Goal: Navigation & Orientation: Find specific page/section

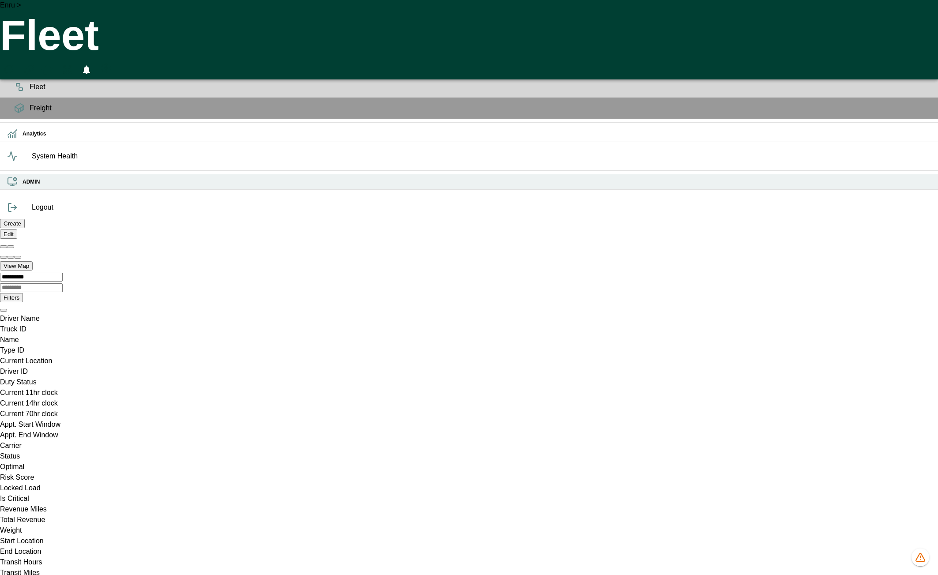
click at [14, 187] on icon at bounding box center [12, 182] width 11 height 11
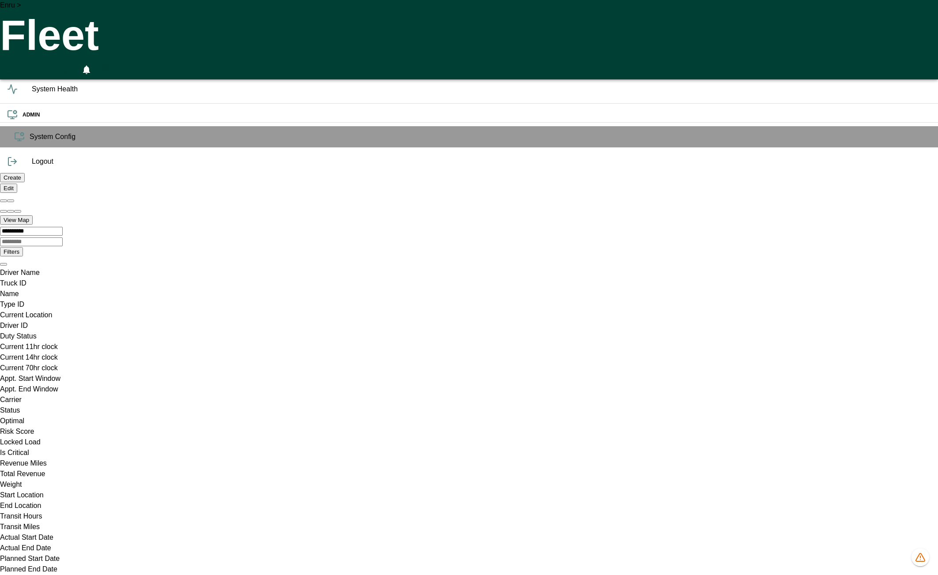
click at [23, 48] on h6 "OPS" at bounding box center [477, 43] width 908 height 8
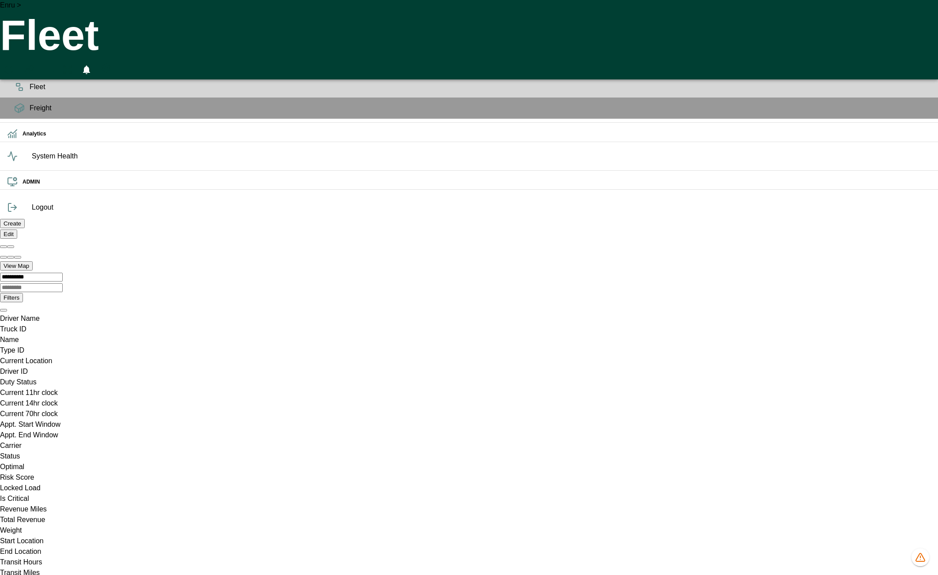
click at [16, 15] on icon "button" at bounding box center [14, 14] width 21 height 21
click at [10, 197] on ul "OPS Planning Fleet Freight Analytics System Health ADMIN" at bounding box center [469, 114] width 938 height 165
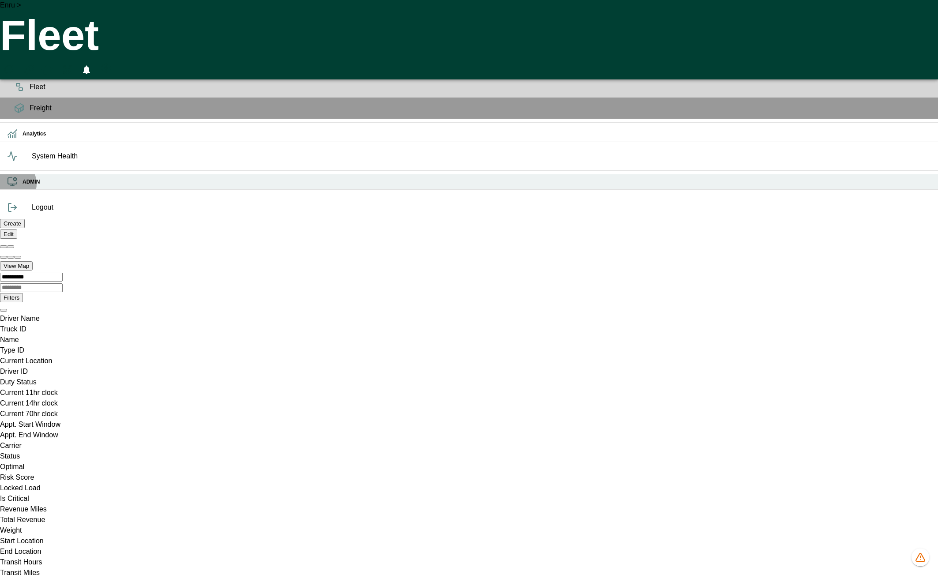
click at [12, 187] on icon at bounding box center [12, 182] width 11 height 11
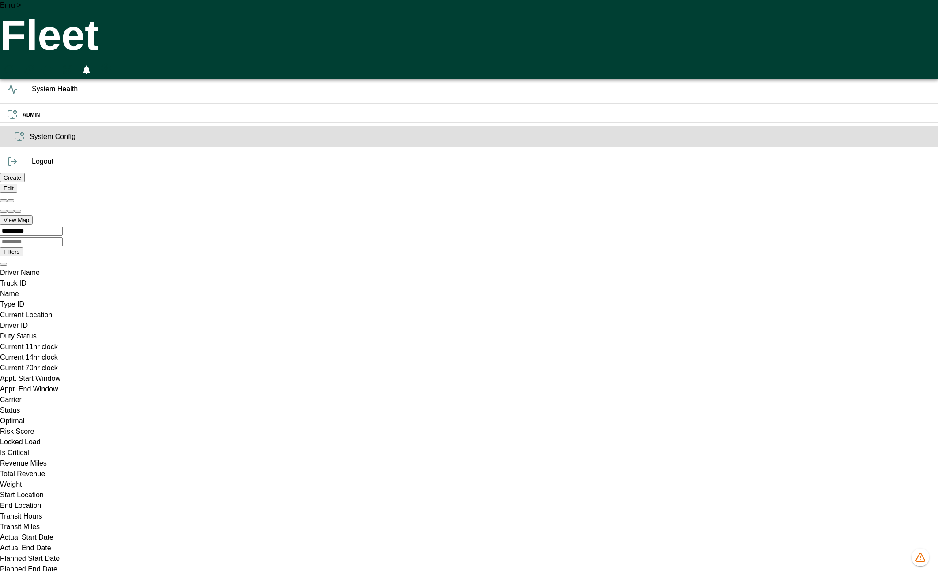
click at [30, 142] on span "System Config" at bounding box center [480, 136] width 901 height 11
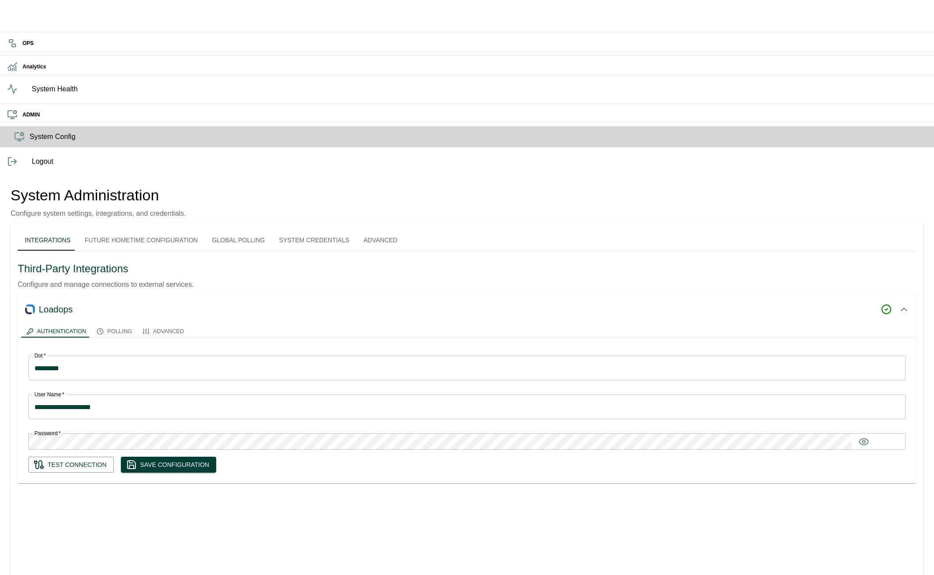
click at [13, 151] on ul "OPS Analytics System Health ADMIN System Config" at bounding box center [467, 91] width 934 height 119
click at [15, 14] on icon "button" at bounding box center [14, 14] width 21 height 21
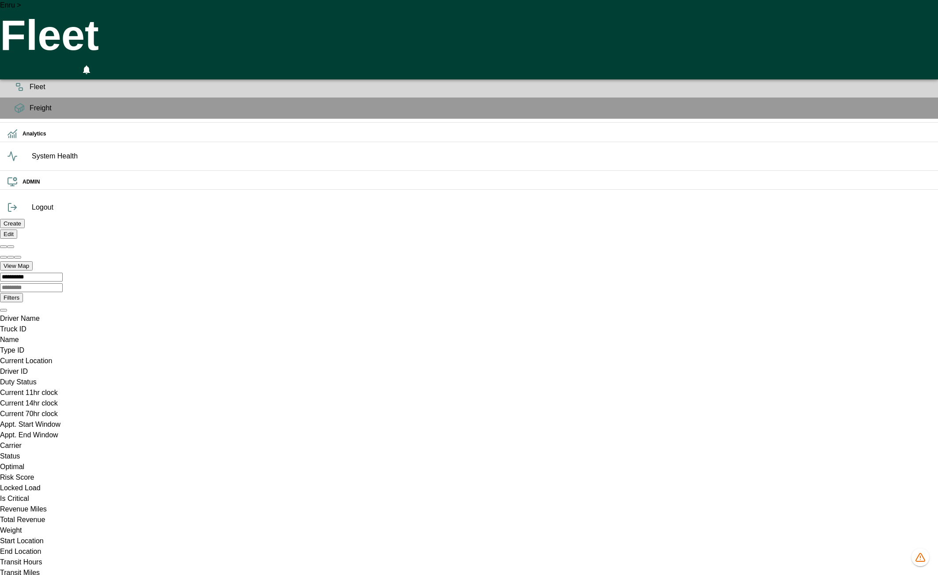
click at [16, 210] on polyline at bounding box center [15, 207] width 2 height 4
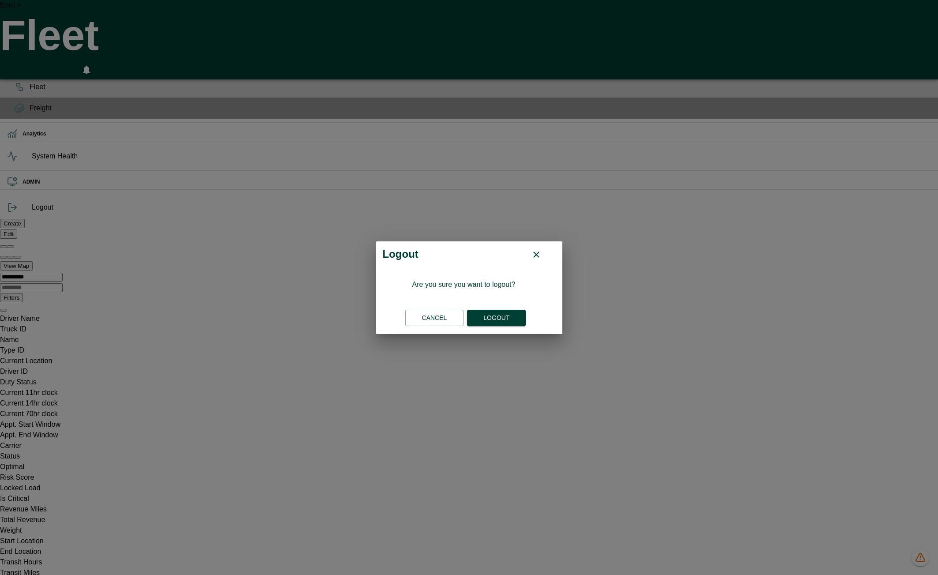
click at [499, 315] on button "Logout" at bounding box center [496, 318] width 59 height 16
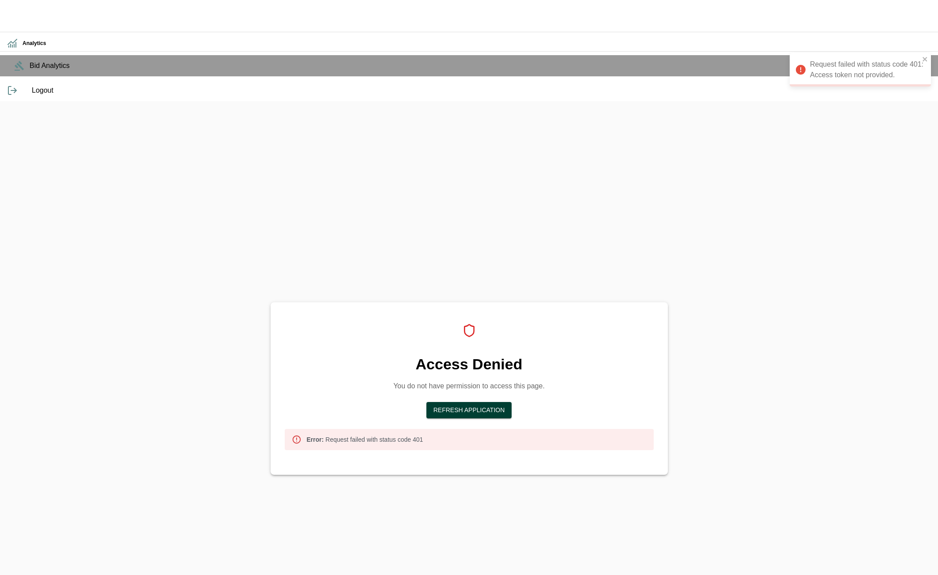
click at [499, 402] on button "Refresh Application" at bounding box center [469, 410] width 86 height 16
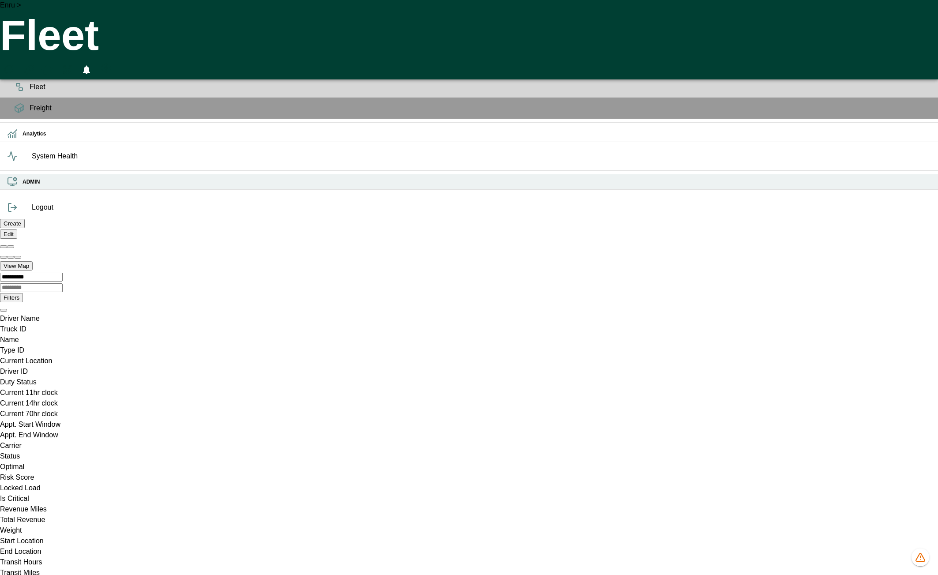
click at [14, 184] on icon at bounding box center [12, 181] width 9 height 6
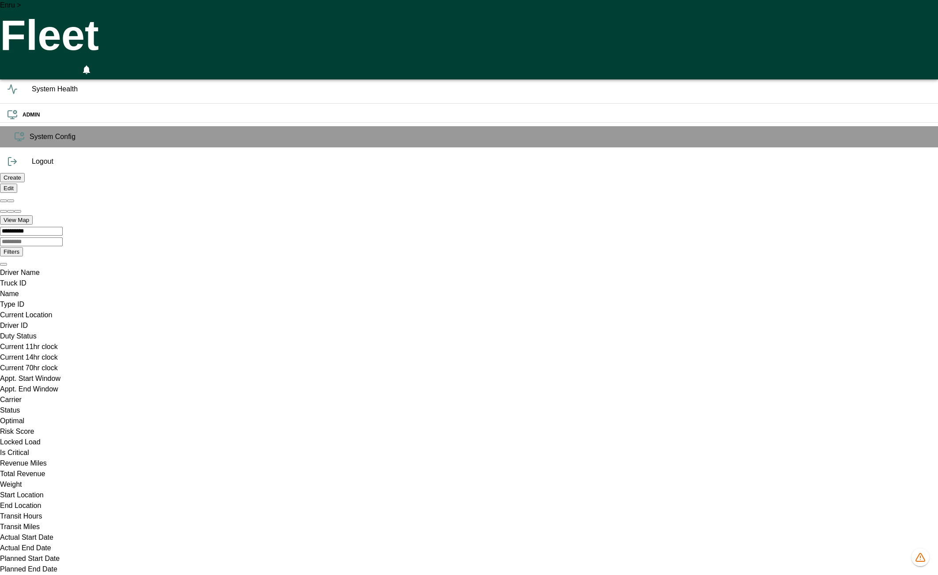
click at [13, 151] on ul "OPS Analytics System Health ADMIN System Config" at bounding box center [469, 91] width 938 height 119
click at [9, 151] on ul "OPS Analytics System Health ADMIN System Config" at bounding box center [469, 91] width 938 height 119
click at [761, 10] on div "Enru > Fleet 0" at bounding box center [469, 39] width 938 height 79
click at [110, 64] on icon "Preferences" at bounding box center [106, 68] width 8 height 9
click at [881, 33] on li "User Settings" at bounding box center [895, 34] width 71 height 16
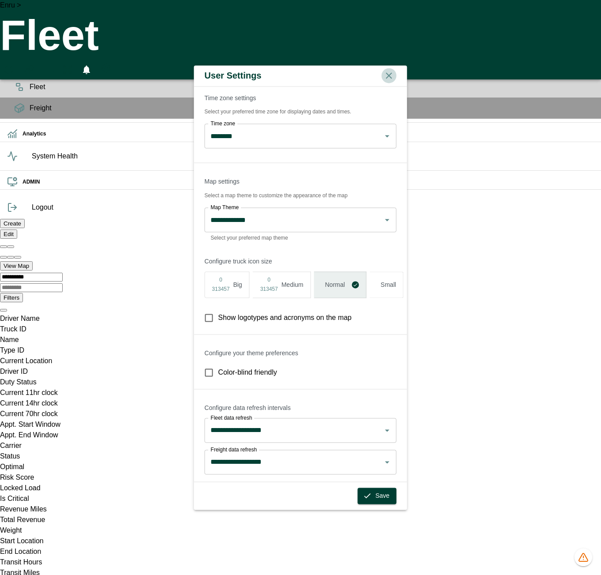
click at [394, 70] on icon "button" at bounding box center [389, 75] width 11 height 11
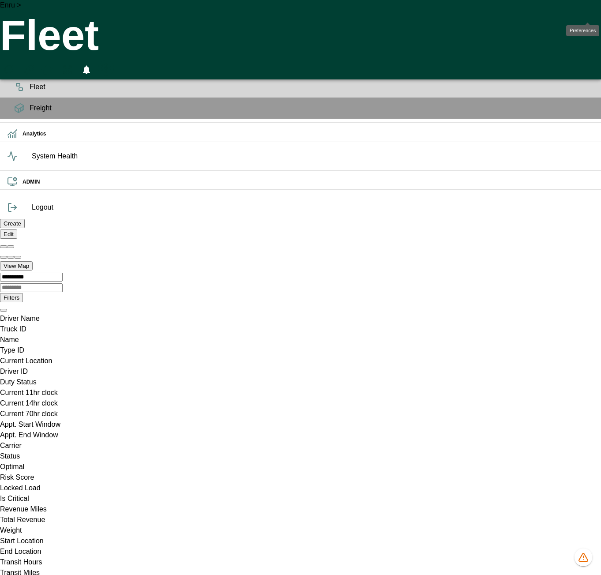
click at [107, 67] on circle "Preferences" at bounding box center [106, 68] width 3 height 3
click at [546, 39] on li "User Settings" at bounding box center [558, 34] width 71 height 16
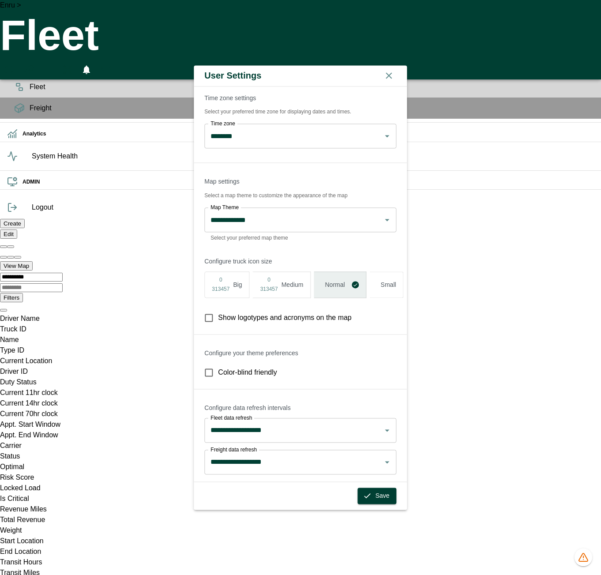
click at [394, 70] on icon "button" at bounding box center [389, 75] width 11 height 11
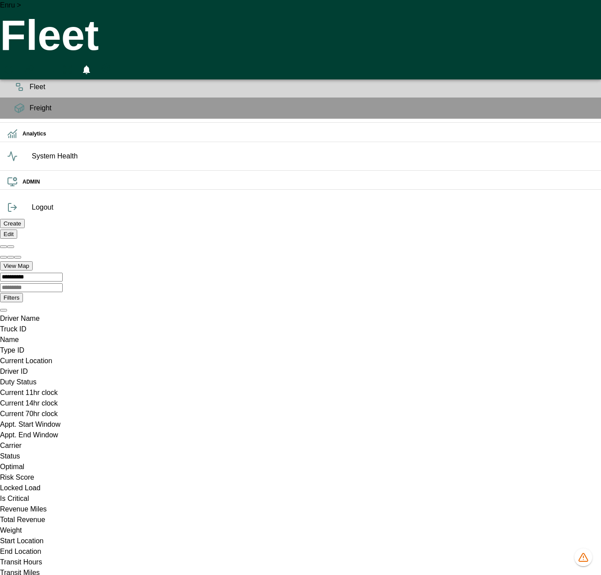
click at [30, 71] on span "Planning" at bounding box center [312, 65] width 564 height 11
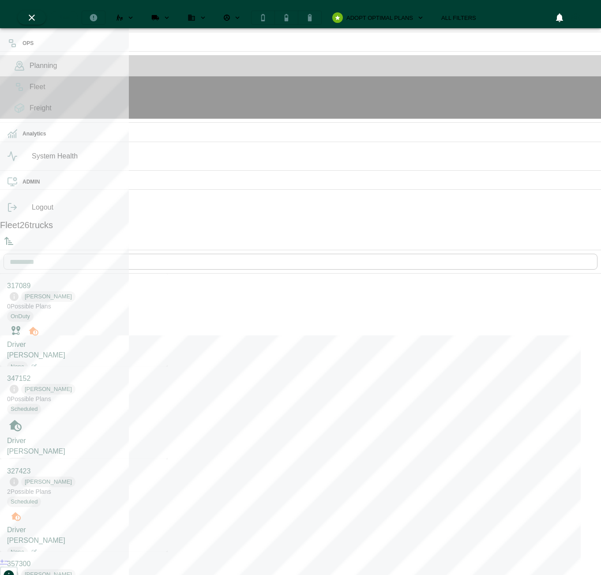
scroll to position [571, 164]
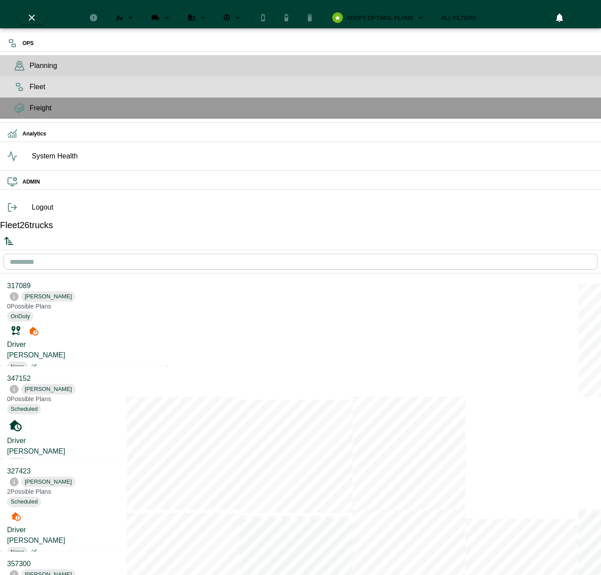
click at [30, 92] on span "Fleet" at bounding box center [312, 87] width 564 height 11
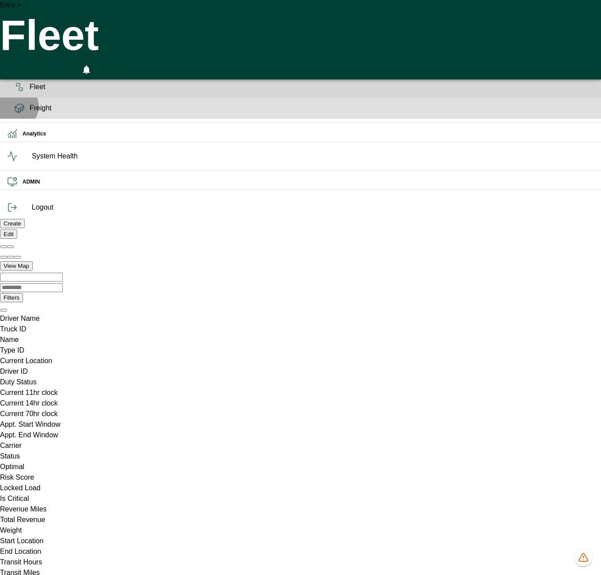
click at [20, 112] on icon at bounding box center [20, 110] width 0 height 4
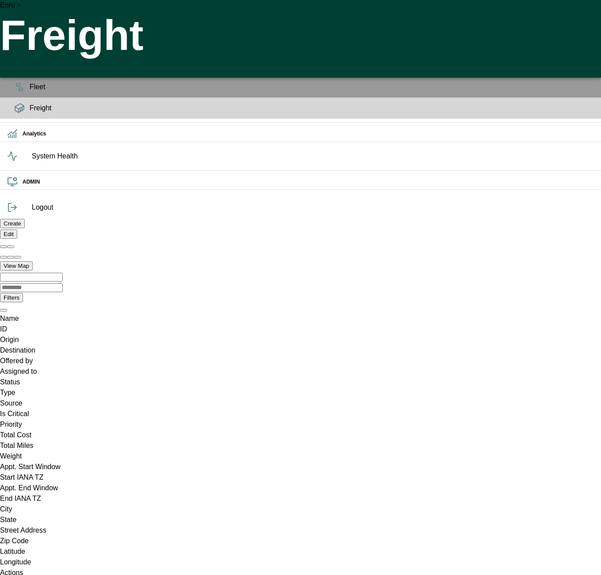
scroll to position [0, 2794]
